Goal: Task Accomplishment & Management: Manage account settings

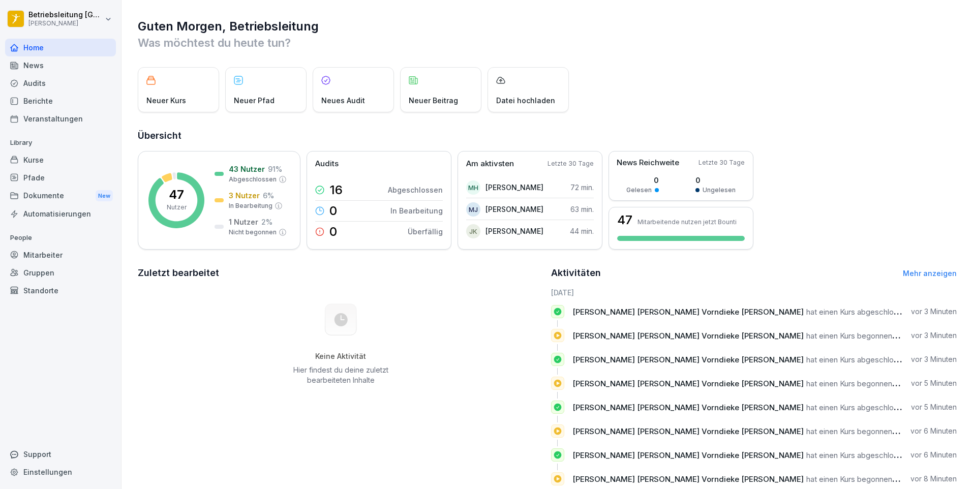
click at [77, 250] on div "Mitarbeiter" at bounding box center [60, 255] width 111 height 18
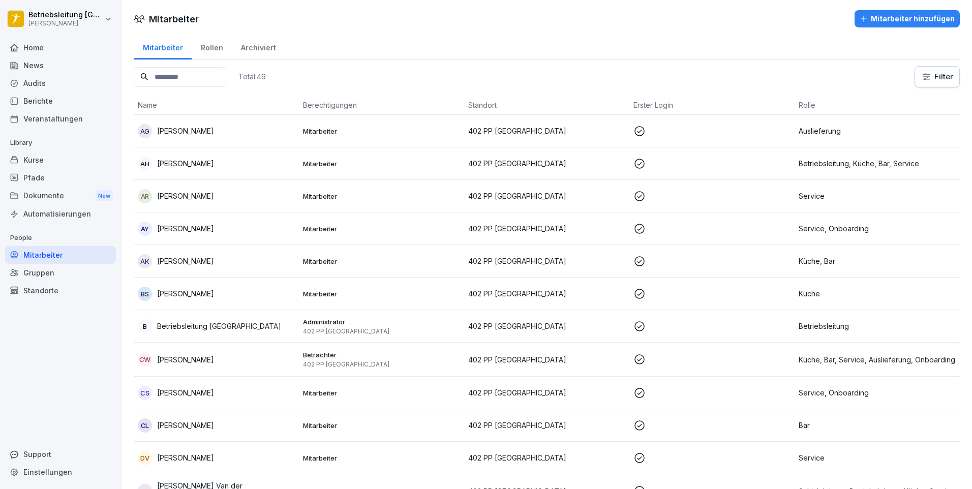
click at [206, 82] on input at bounding box center [180, 77] width 93 height 20
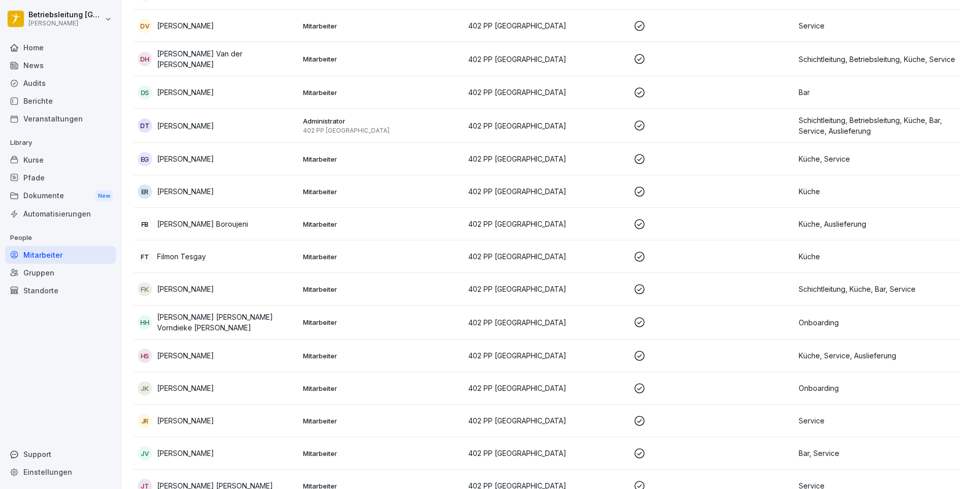
scroll to position [457, 0]
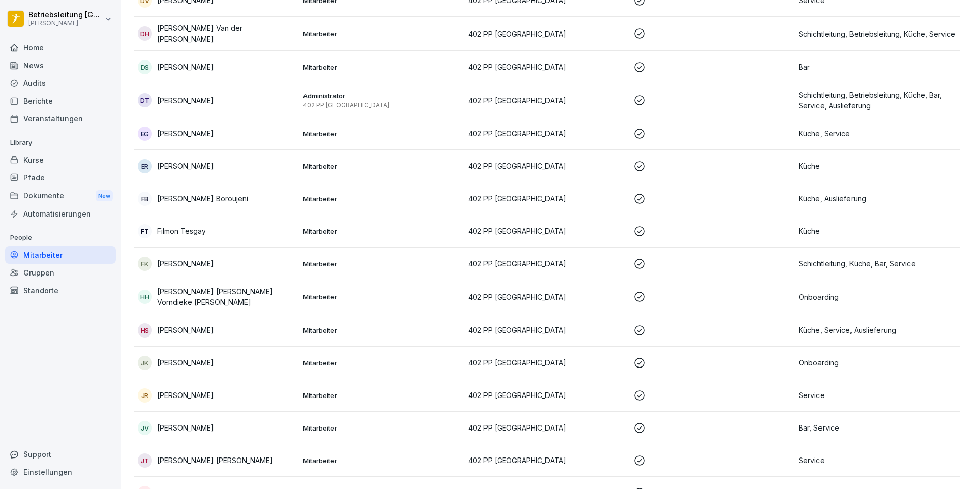
click at [232, 304] on td "HH Helena Maria Vorndieke Hernández" at bounding box center [216, 297] width 165 height 34
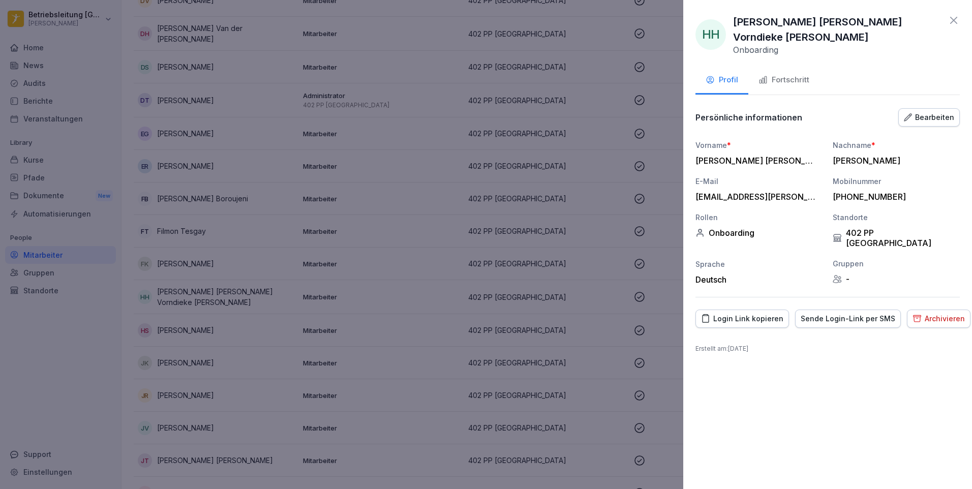
click at [788, 78] on button "Fortschritt" at bounding box center [783, 80] width 71 height 27
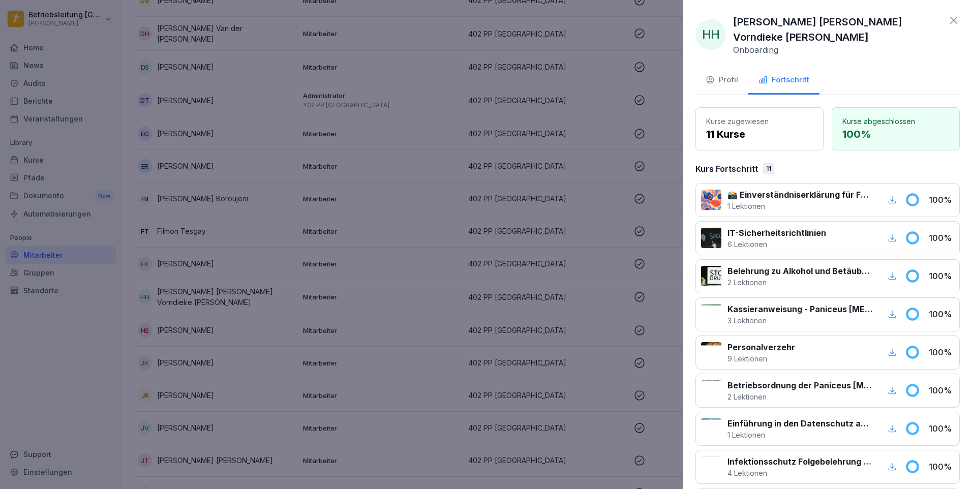
scroll to position [180, 0]
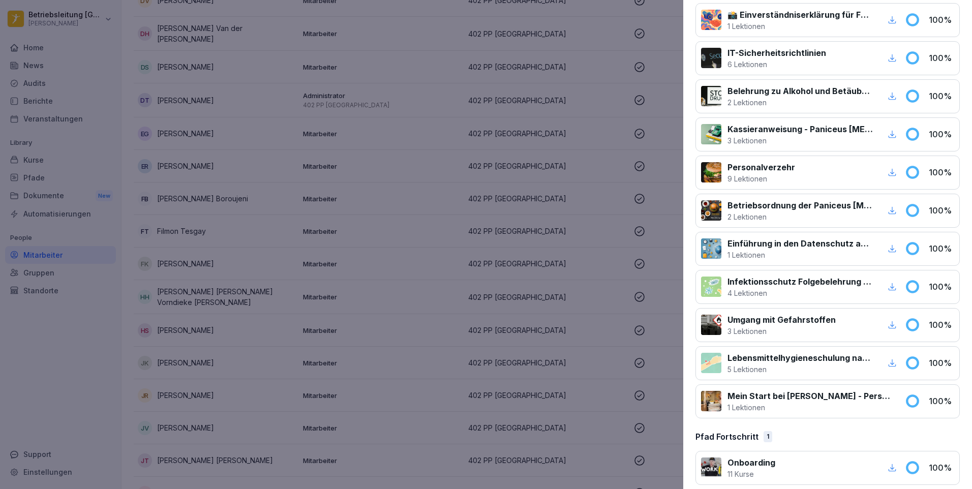
click at [256, 174] on div at bounding box center [486, 244] width 972 height 489
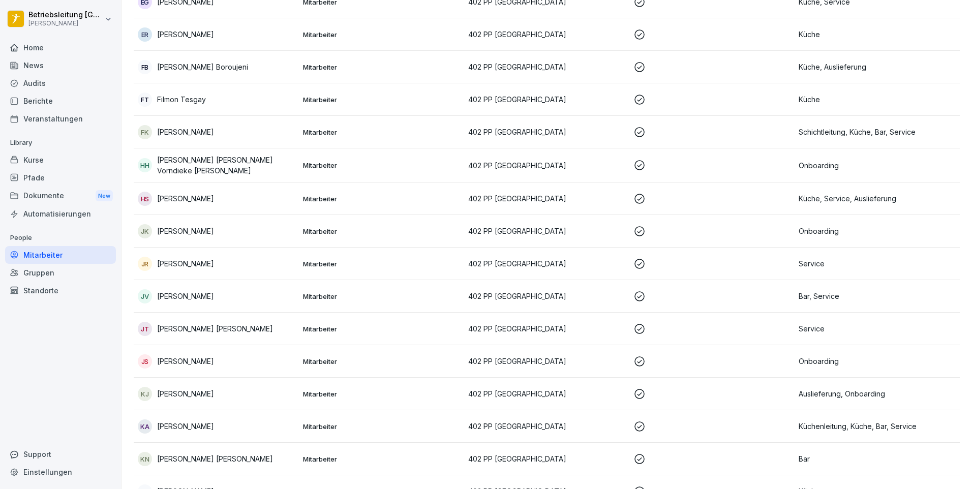
scroll to position [661, 0]
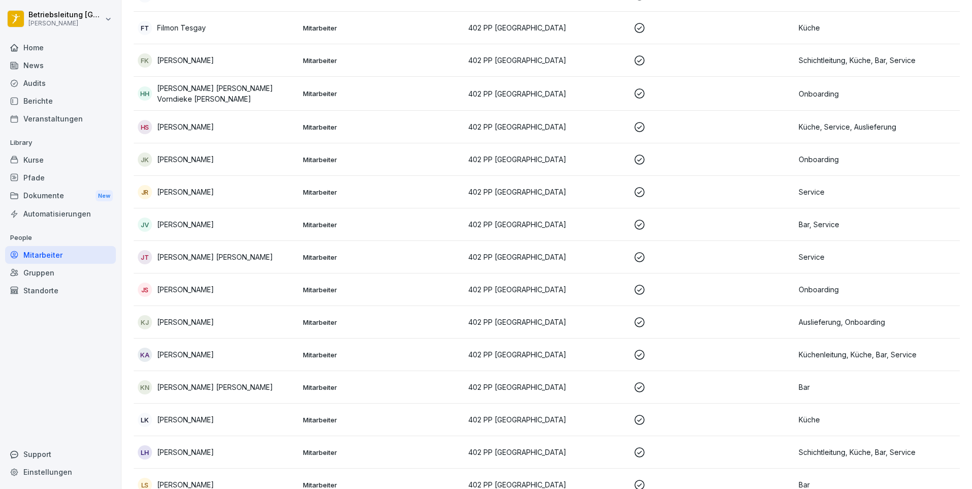
click at [236, 299] on td "JS Julia Silvanus" at bounding box center [216, 289] width 165 height 33
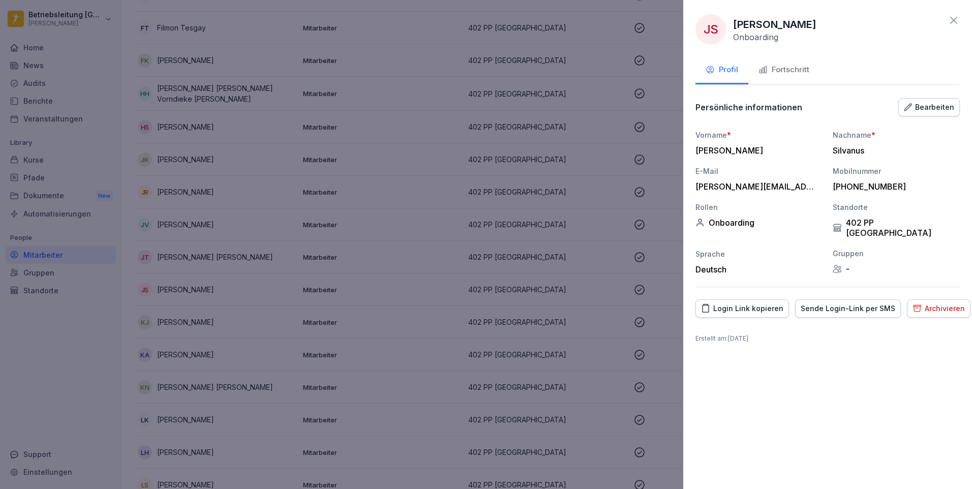
click at [758, 57] on button "Fortschritt" at bounding box center [783, 70] width 71 height 27
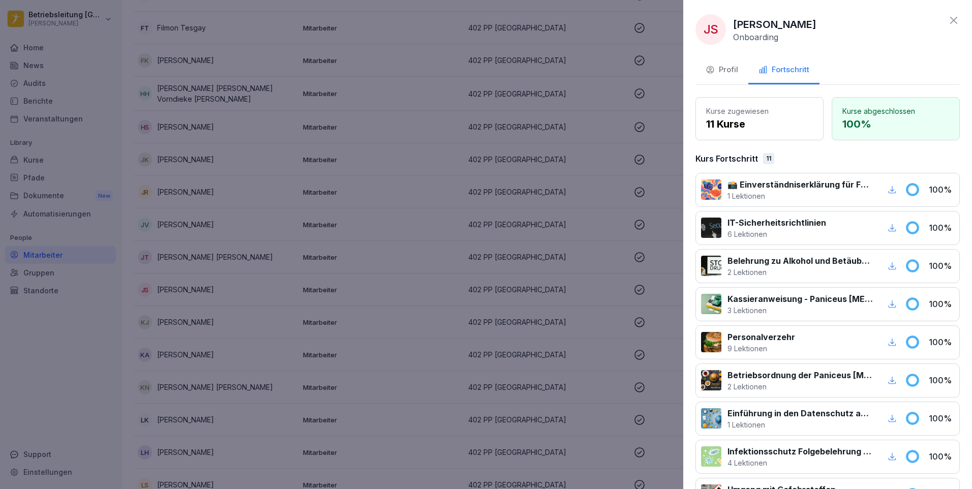
scroll to position [180, 0]
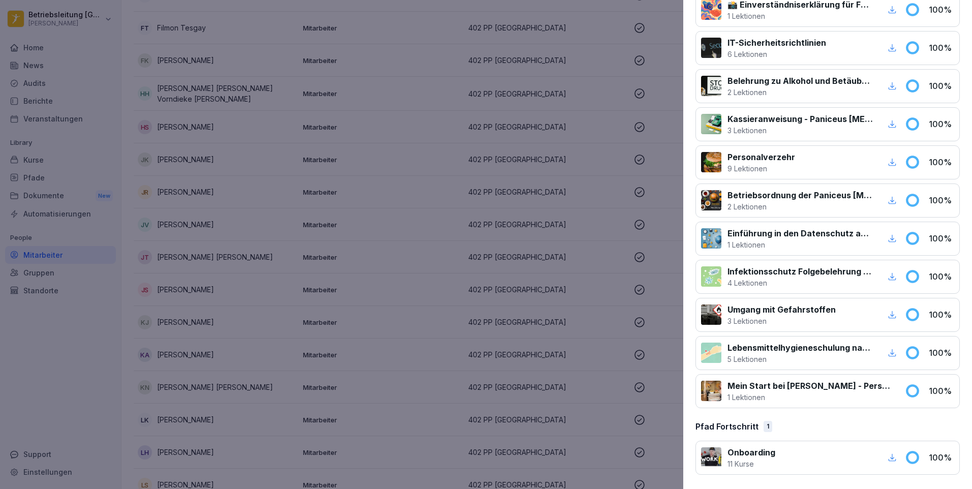
click at [887, 455] on icon "button" at bounding box center [891, 457] width 9 height 9
click at [330, 214] on div at bounding box center [486, 244] width 972 height 489
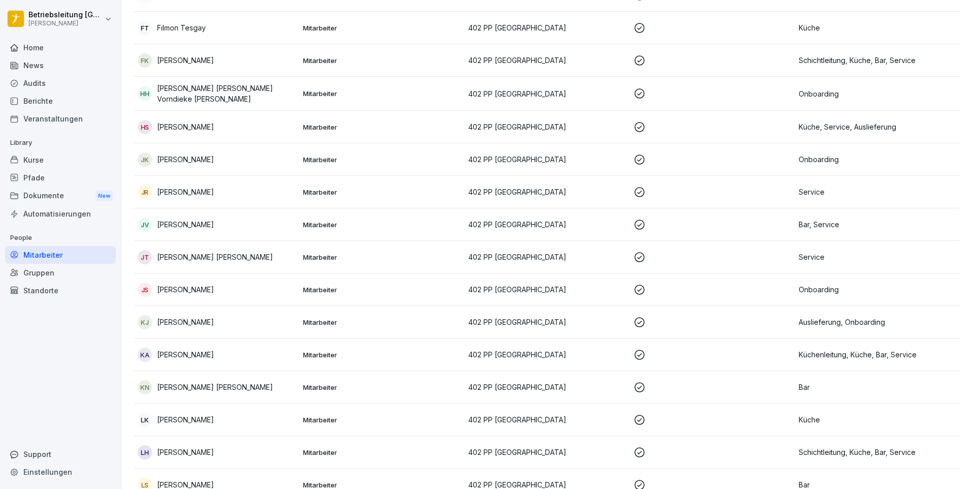
click at [223, 87] on div "HH Helena Maria Vorndieke Hernández" at bounding box center [216, 93] width 157 height 21
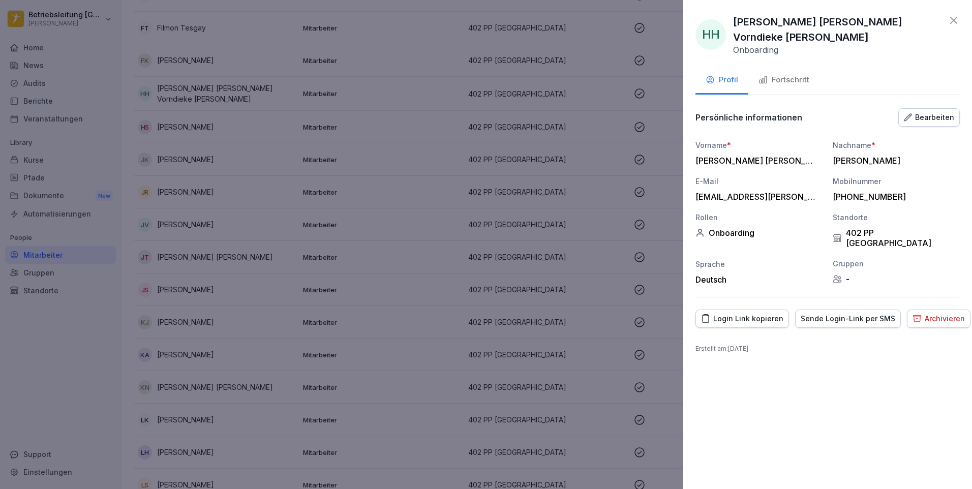
click at [772, 74] on div "Fortschritt" at bounding box center [783, 80] width 51 height 12
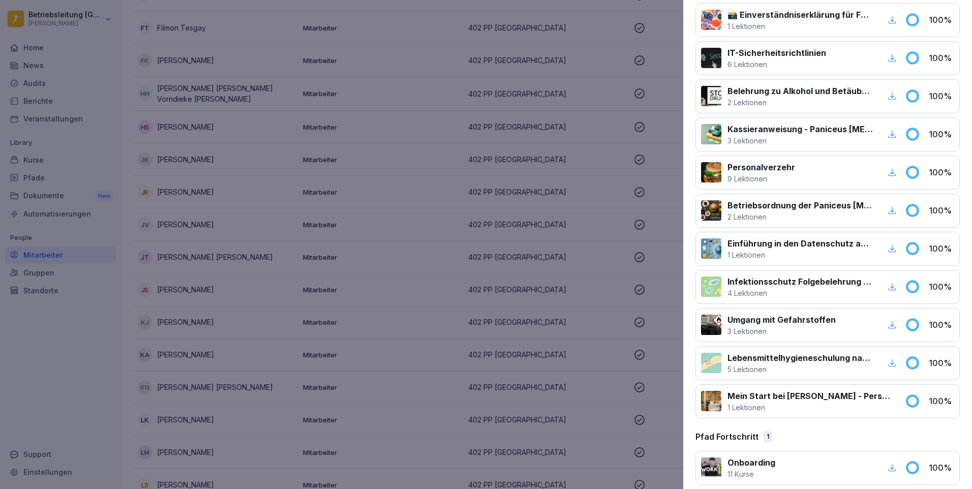
click at [889, 461] on div "button" at bounding box center [891, 467] width 13 height 13
click at [304, 137] on div at bounding box center [486, 244] width 972 height 489
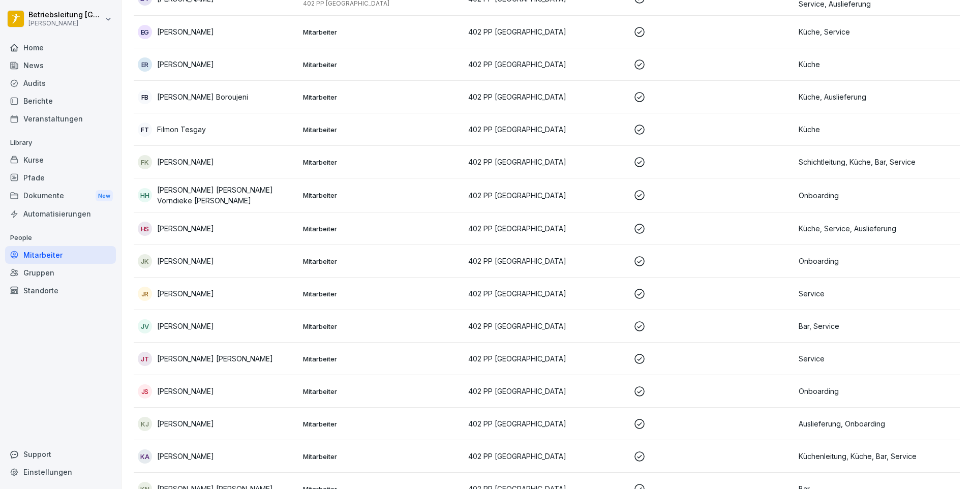
scroll to position [305, 0]
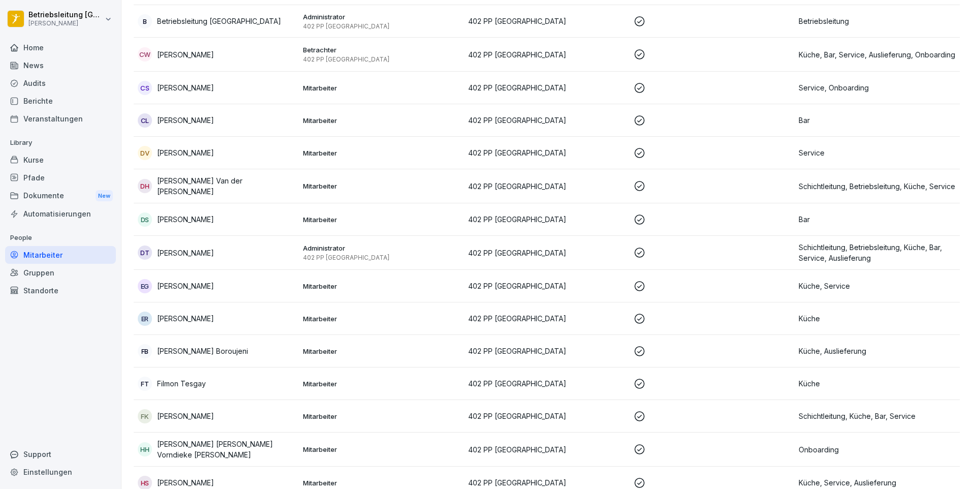
drag, startPoint x: 68, startPoint y: 101, endPoint x: 114, endPoint y: 101, distance: 46.8
click at [68, 101] on div "Berichte" at bounding box center [60, 101] width 111 height 18
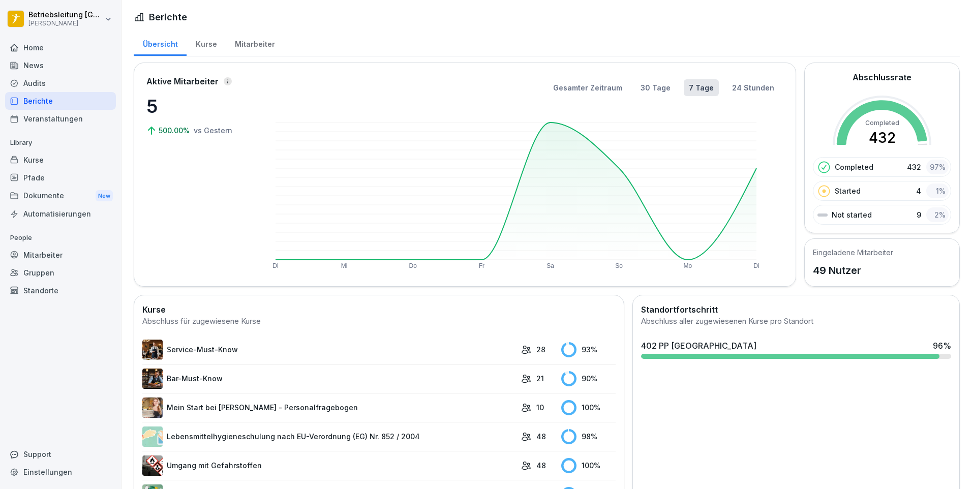
click at [207, 45] on div "Kurse" at bounding box center [206, 43] width 39 height 26
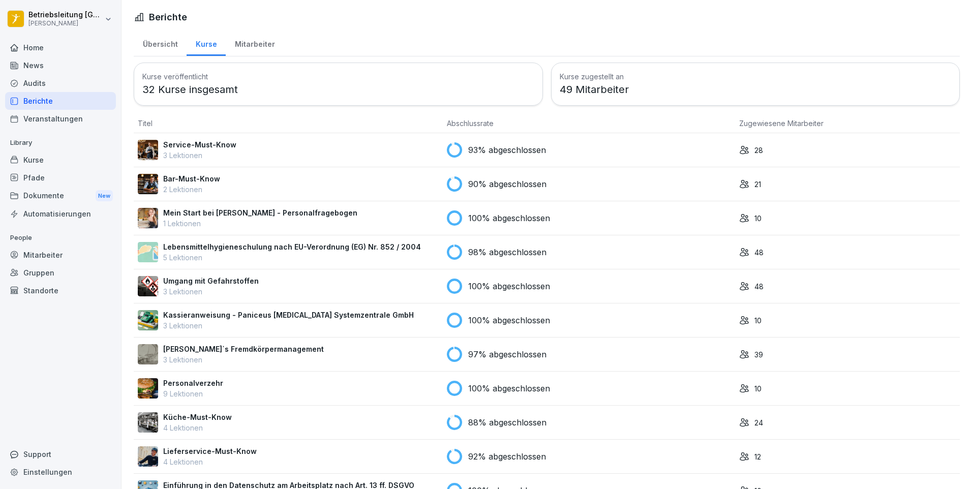
click at [255, 40] on div "Mitarbeiter" at bounding box center [255, 43] width 58 height 26
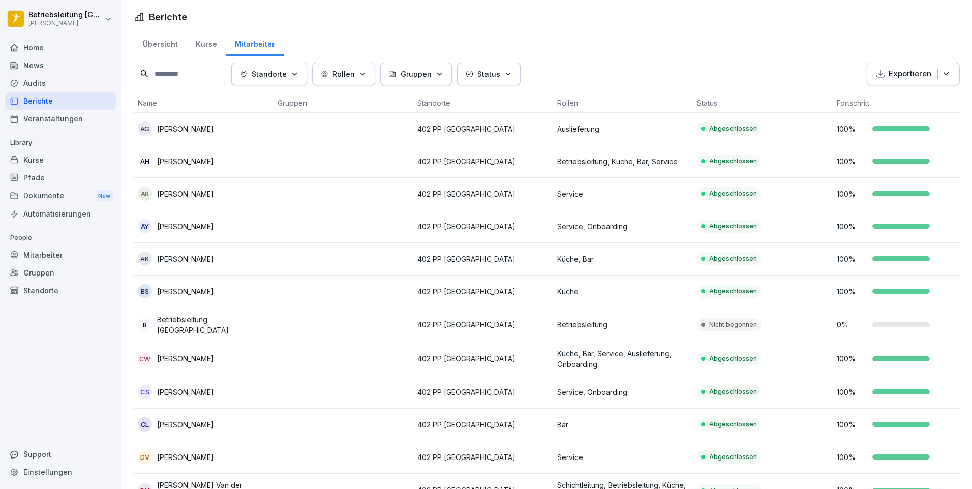
click at [203, 48] on div "Kurse" at bounding box center [206, 43] width 39 height 26
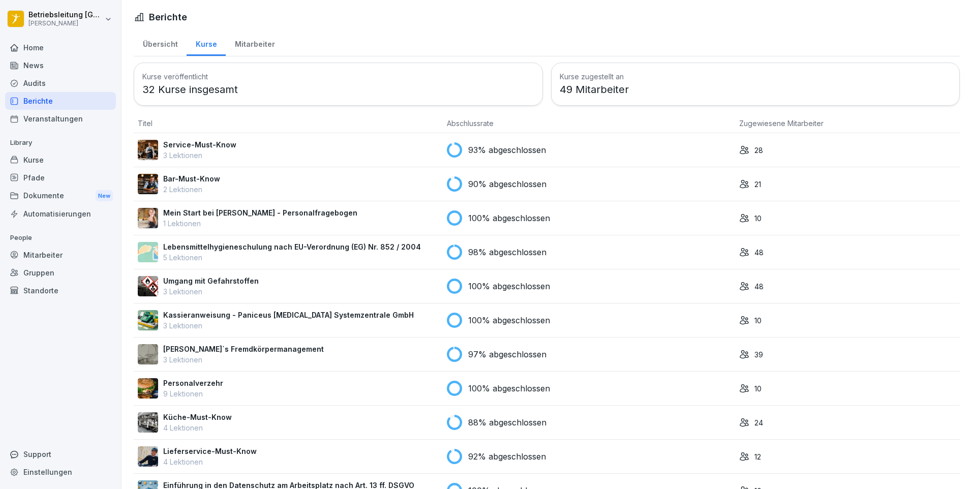
click at [260, 224] on p "1 Lektionen" at bounding box center [260, 223] width 194 height 11
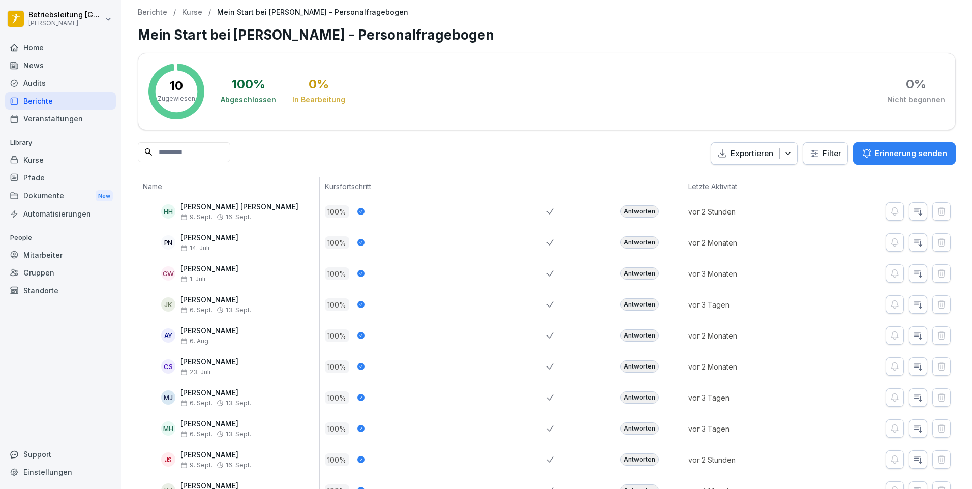
click at [633, 217] on div "Antworten" at bounding box center [639, 211] width 39 height 12
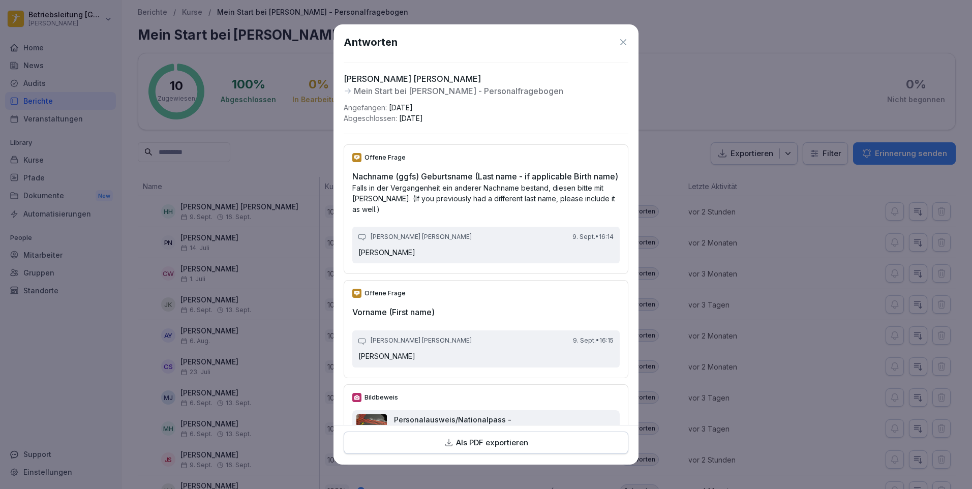
click at [459, 448] on p "Als PDF exportieren" at bounding box center [492, 443] width 72 height 12
click at [618, 42] on icon at bounding box center [623, 42] width 10 height 10
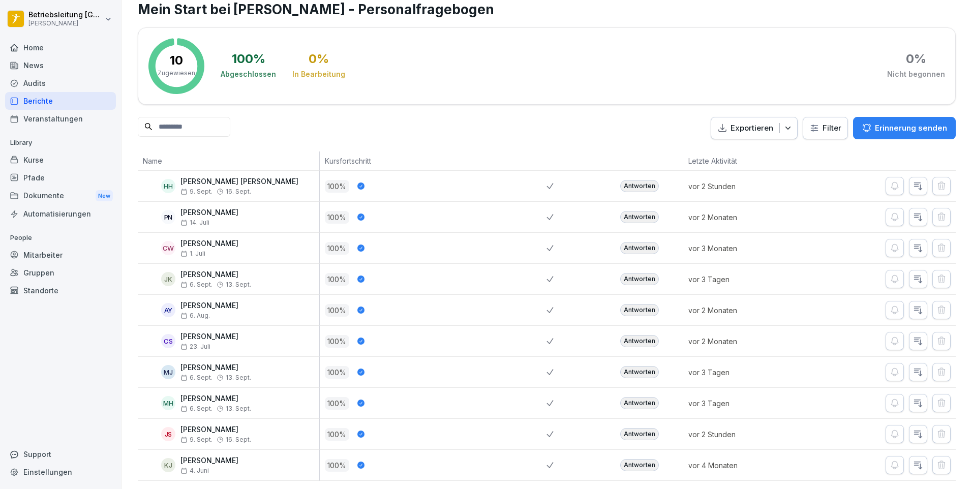
scroll to position [41, 0]
click at [628, 428] on div "Antworten" at bounding box center [639, 434] width 39 height 12
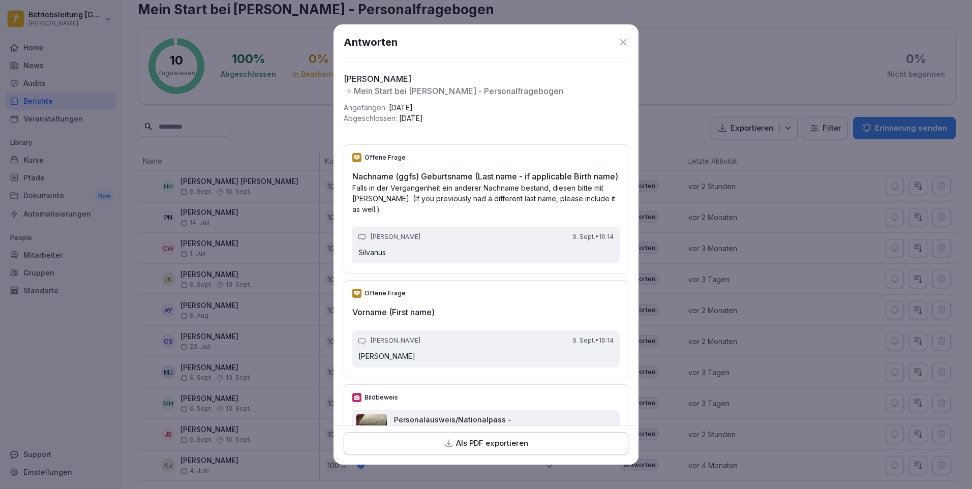
click at [469, 442] on p "Als PDF exportieren" at bounding box center [492, 443] width 72 height 12
click at [618, 39] on icon at bounding box center [623, 42] width 10 height 10
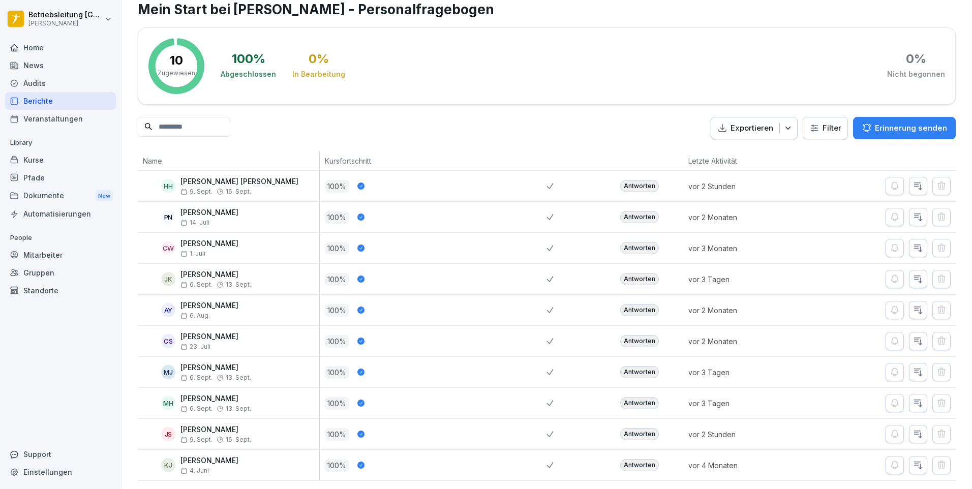
click at [56, 259] on div "Mitarbeiter" at bounding box center [60, 255] width 111 height 18
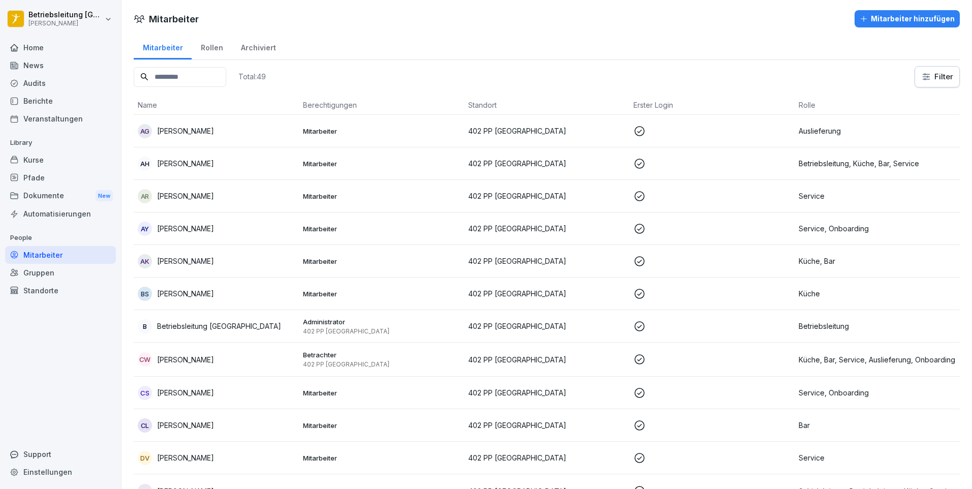
click at [214, 129] on p "[PERSON_NAME]" at bounding box center [185, 131] width 57 height 11
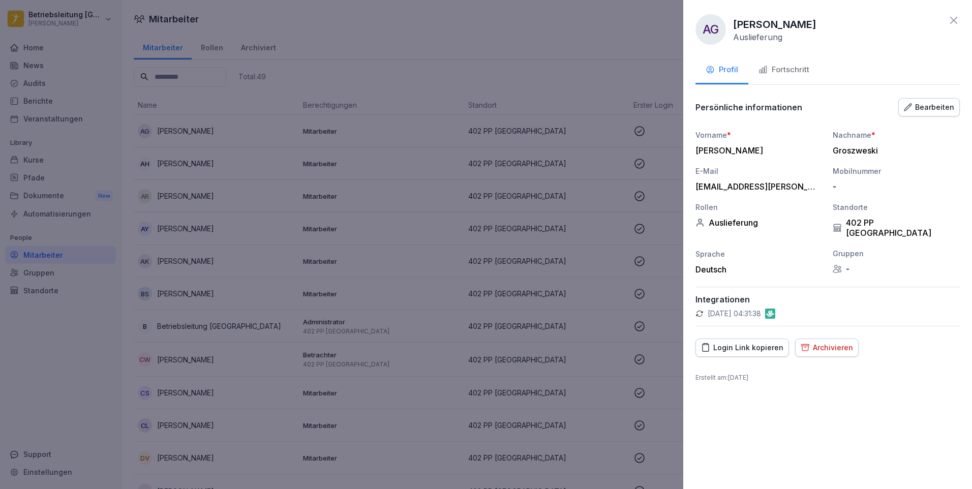
click at [361, 134] on div at bounding box center [486, 244] width 972 height 489
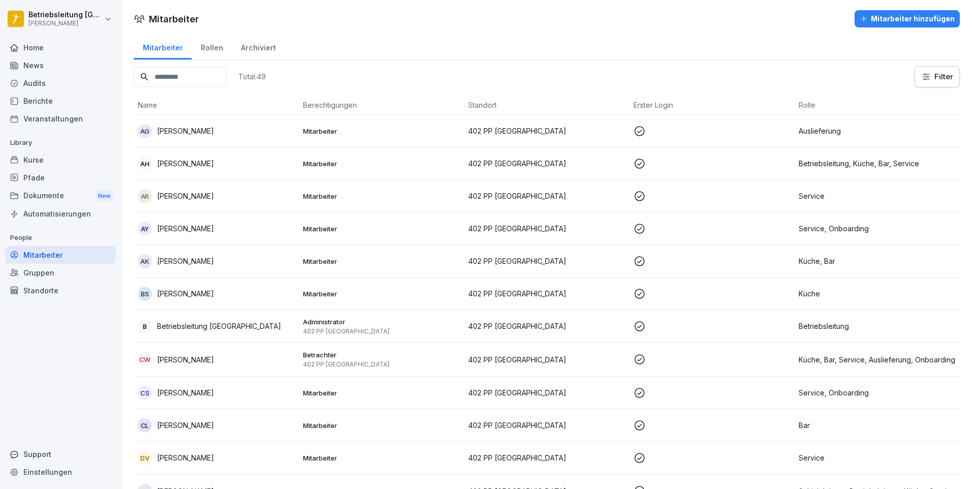
click at [210, 48] on div "Rollen" at bounding box center [212, 47] width 40 height 26
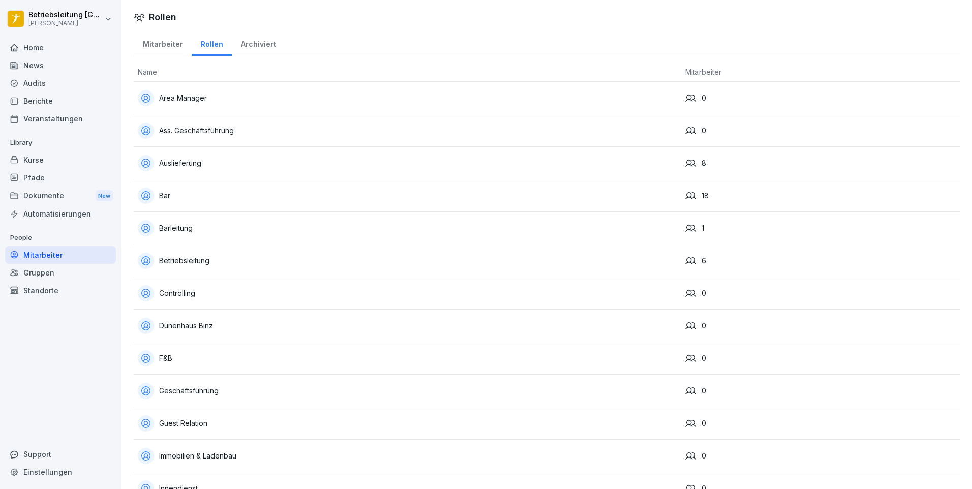
click at [261, 44] on div "Archiviert" at bounding box center [258, 43] width 53 height 26
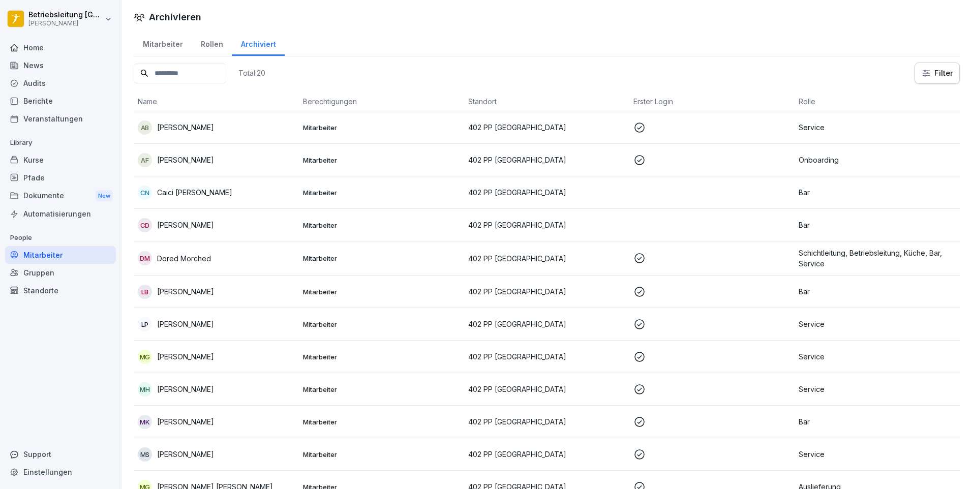
click at [156, 35] on div "Mitarbeiter" at bounding box center [163, 43] width 58 height 26
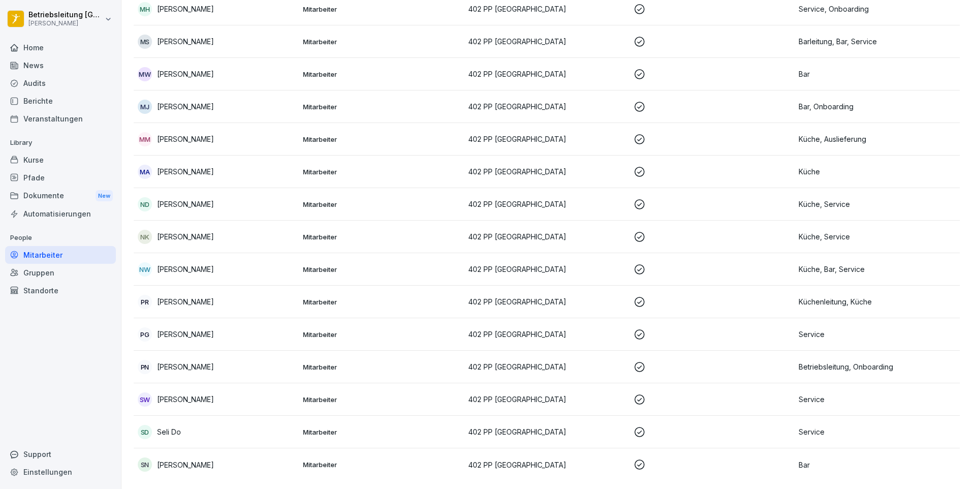
scroll to position [1242, 0]
